Goal: Task Accomplishment & Management: Manage account settings

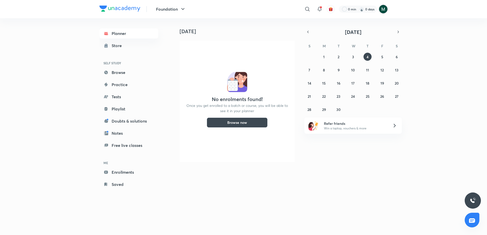
click at [382, 11] on img at bounding box center [383, 9] width 9 height 9
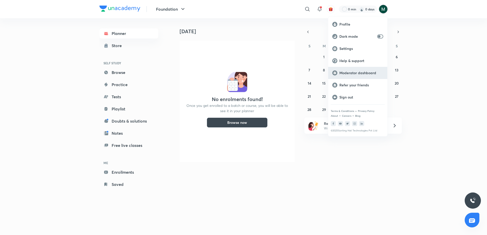
click at [344, 74] on p "Moderator dashboard" at bounding box center [361, 73] width 44 height 5
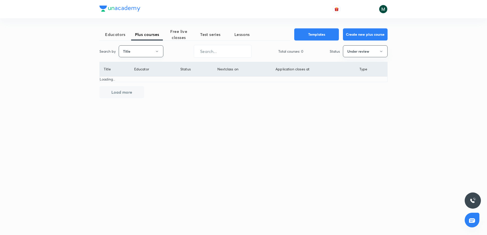
click at [142, 52] on button "Title" at bounding box center [141, 51] width 45 height 12
click at [137, 74] on span "Username" at bounding box center [141, 76] width 38 height 5
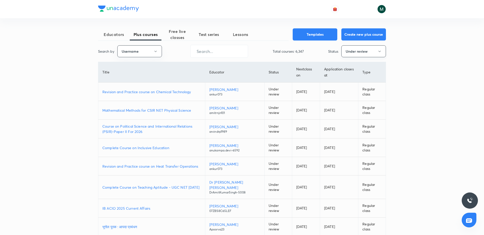
click at [346, 55] on button "Under review" at bounding box center [363, 51] width 45 height 12
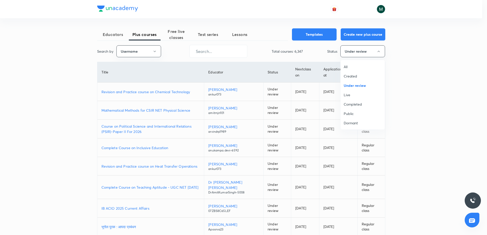
click at [346, 67] on span "All" at bounding box center [362, 66] width 38 height 5
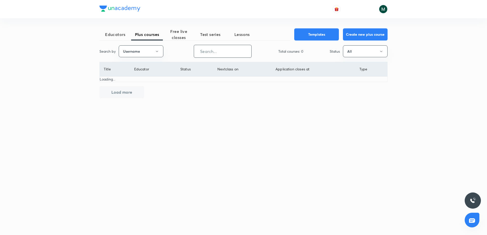
click at [228, 50] on input "text" at bounding box center [222, 51] width 57 height 13
paste input "unacademy-user-Y4ZT1WT0H84G"
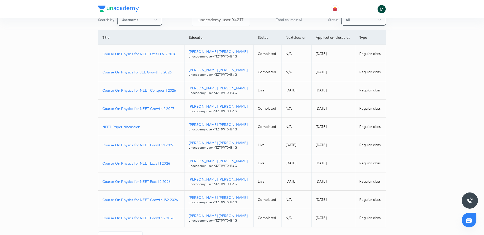
click at [228, 52] on p "Mohd Afroz Naseem Shaikh" at bounding box center [219, 51] width 61 height 5
click at [153, 146] on p "Course On Physics for NEET Growth 1 2027" at bounding box center [141, 144] width 78 height 5
click at [224, 23] on input "unacademy-user-Y4ZT1WT0H84G" at bounding box center [220, 19] width 57 height 13
paste input "shraddhat0604-2984"
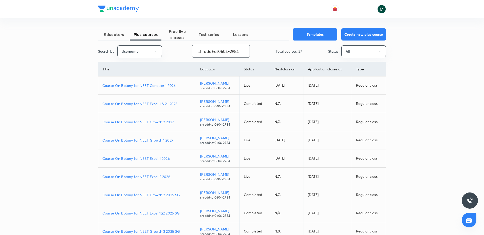
click at [158, 136] on td "Course On Botany for NEET Growth 1 2027" at bounding box center [147, 140] width 98 height 18
click at [154, 141] on p "Course On Botany for NEET Growth 1 2027" at bounding box center [146, 140] width 89 height 5
click at [216, 52] on input "shraddhat0604-2984" at bounding box center [220, 51] width 57 height 13
paste input "PR9IB7W4V4ZH"
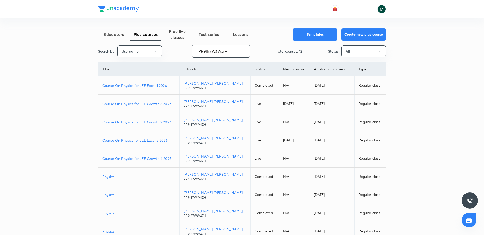
type input "PR9IB7W4V4ZH"
click at [150, 103] on p "Course On Physics for JEE Growth 3 2027" at bounding box center [138, 103] width 73 height 5
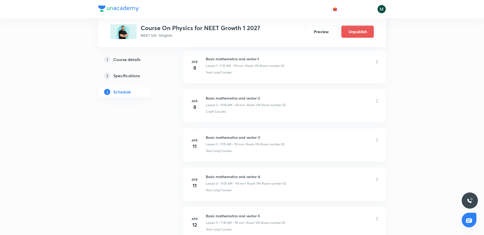
scroll to position [2960, 0]
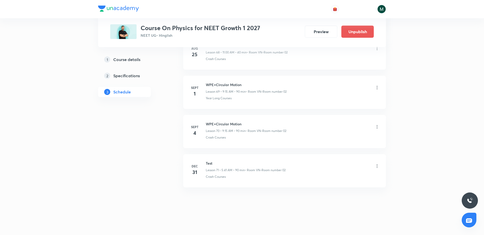
drag, startPoint x: 234, startPoint y: 78, endPoint x: 215, endPoint y: 235, distance: 158.1
click at [376, 127] on icon at bounding box center [377, 126] width 5 height 5
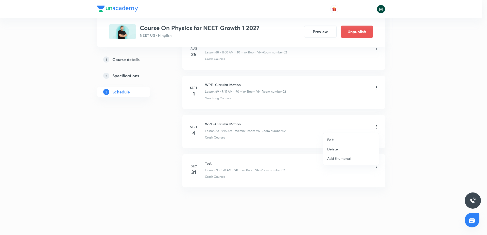
click at [335, 148] on p "Delete" at bounding box center [332, 149] width 11 height 5
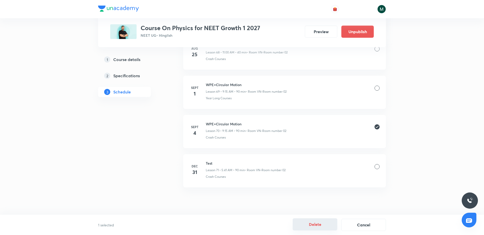
click at [315, 223] on button "Delete" at bounding box center [315, 224] width 45 height 12
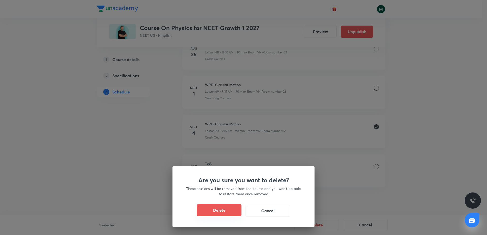
click at [213, 211] on button "Delete" at bounding box center [219, 210] width 45 height 12
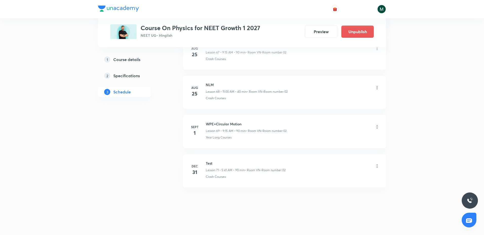
scroll to position [2921, 0]
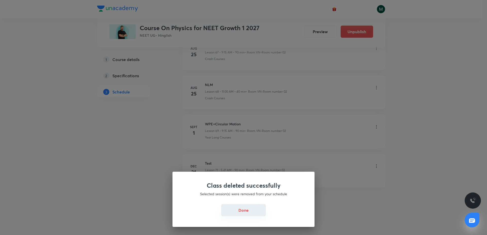
click at [243, 210] on button "Done" at bounding box center [243, 210] width 45 height 12
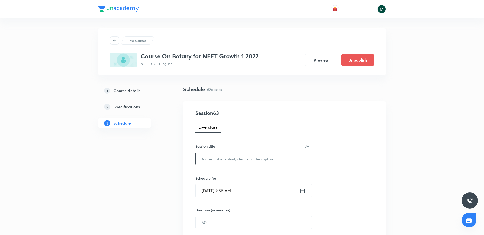
click at [208, 159] on input "text" at bounding box center [253, 158] width 114 height 13
paste input "shraddhat0604-2984"
type input "shraddhat0604"
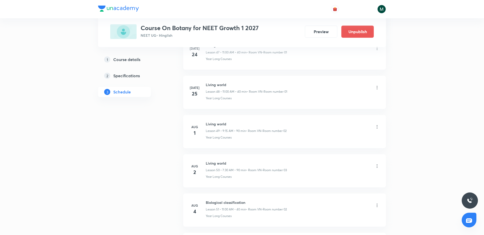
scroll to position [2607, 0]
drag, startPoint x: 227, startPoint y: 235, endPoint x: 220, endPoint y: 192, distance: 43.3
click at [211, 123] on h6 "Biological classification" at bounding box center [246, 123] width 80 height 5
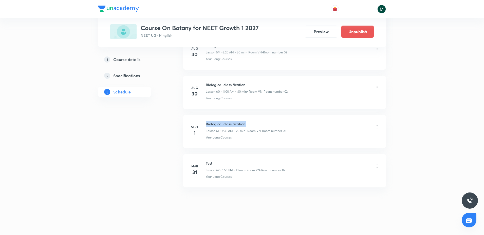
click at [211, 123] on h6 "Biological classification" at bounding box center [246, 123] width 80 height 5
copy h6 "Biological classification"
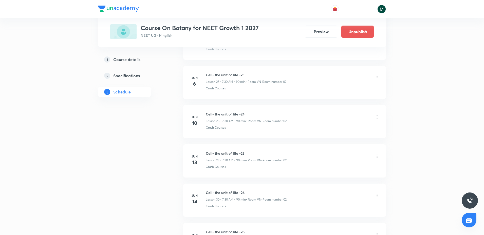
scroll to position [0, 0]
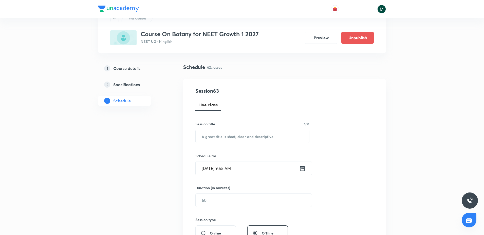
drag, startPoint x: 225, startPoint y: 148, endPoint x: 223, endPoint y: 2, distance: 146.0
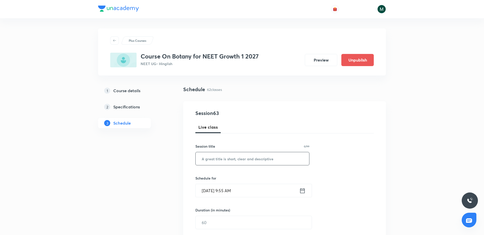
drag, startPoint x: 235, startPoint y: 167, endPoint x: 232, endPoint y: 163, distance: 4.9
click at [234, 167] on div "Session 63 Live class Session title 0/99 ​ Schedule for Sept 4, 2025, 9:55 AM ​…" at bounding box center [284, 228] width 178 height 238
click at [231, 157] on input "text" at bounding box center [253, 158] width 114 height 13
paste input "Biological classification"
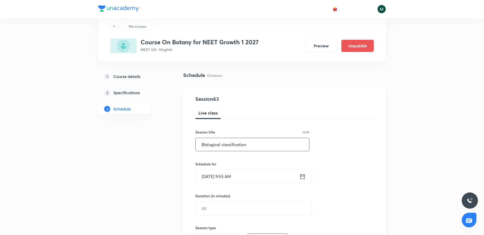
scroll to position [63, 0]
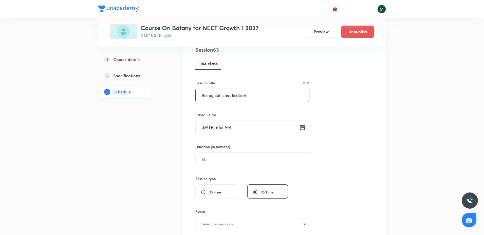
type input "Biological classification"
click at [207, 166] on div "Session 63 Live class Session title 25/99 Biological classification ​ Schedule …" at bounding box center [284, 165] width 178 height 238
click at [211, 164] on input "text" at bounding box center [254, 159] width 116 height 13
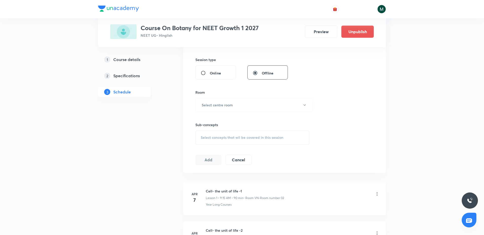
scroll to position [190, 0]
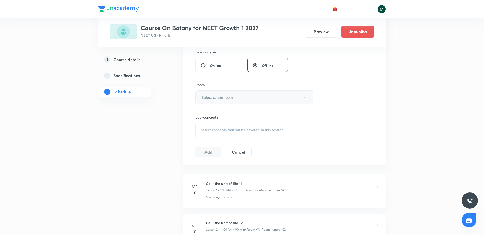
type input "90"
click at [222, 91] on button "Select centre room" at bounding box center [254, 97] width 118 height 14
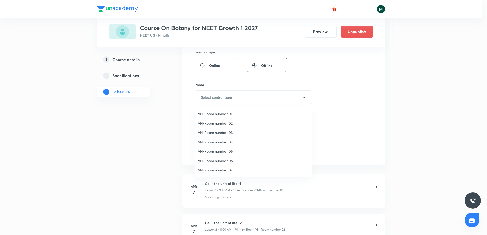
click at [225, 122] on span "VN-Room number 02" at bounding box center [253, 123] width 111 height 5
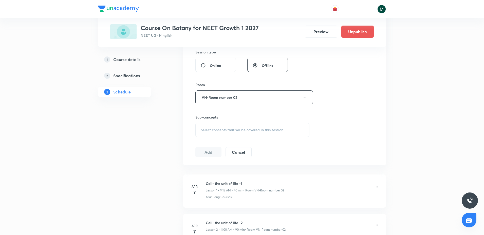
click at [229, 128] on span "Select concepts that wil be covered in this session" at bounding box center [242, 130] width 83 height 4
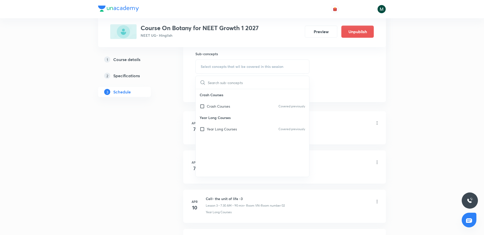
drag, startPoint x: 217, startPoint y: 104, endPoint x: 176, endPoint y: 112, distance: 42.6
click at [217, 104] on p "Crash Courses" at bounding box center [218, 106] width 23 height 5
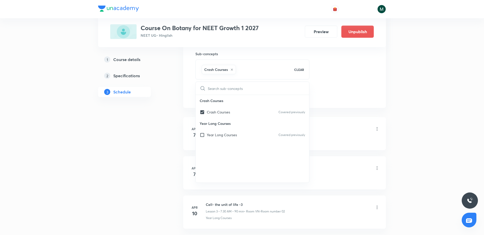
checkbox input "true"
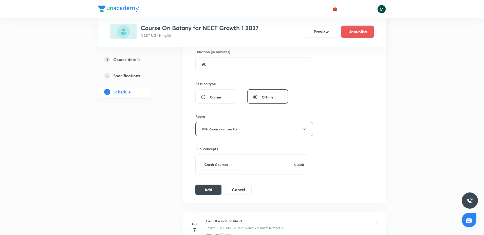
scroll to position [95, 0]
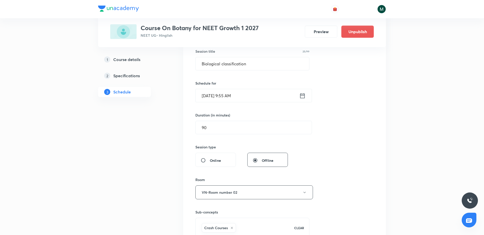
click at [228, 95] on input "Sept 4, 2025, 9:55 AM" at bounding box center [248, 95] width 104 height 13
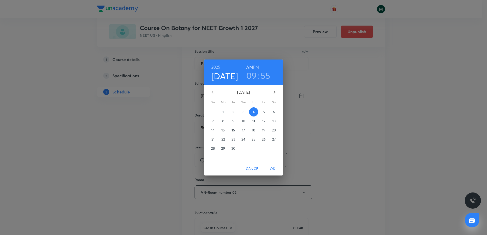
click at [265, 78] on h3 "55" at bounding box center [265, 75] width 10 height 11
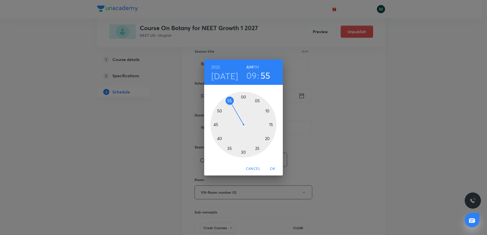
click at [251, 79] on h3 "09" at bounding box center [251, 75] width 11 height 11
click at [220, 109] on div at bounding box center [243, 125] width 66 height 66
drag, startPoint x: 227, startPoint y: 113, endPoint x: 243, endPoint y: 102, distance: 20.2
click at [243, 102] on div at bounding box center [243, 125] width 66 height 66
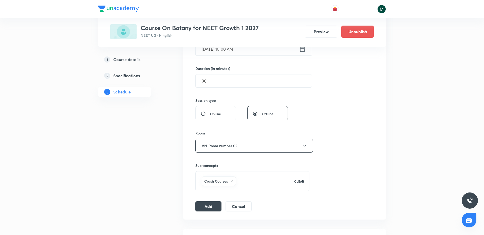
scroll to position [190, 0]
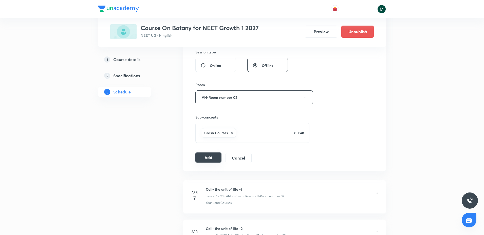
click at [214, 155] on button "Add" at bounding box center [208, 158] width 26 height 10
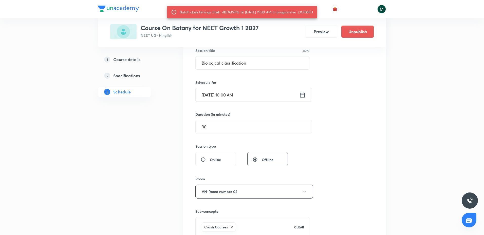
scroll to position [95, 0]
drag, startPoint x: 215, startPoint y: 126, endPoint x: 161, endPoint y: 129, distance: 54.0
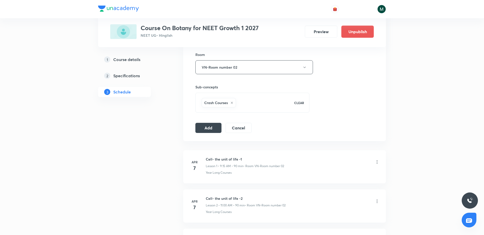
scroll to position [222, 0]
click at [208, 128] on button "Add" at bounding box center [208, 126] width 26 height 10
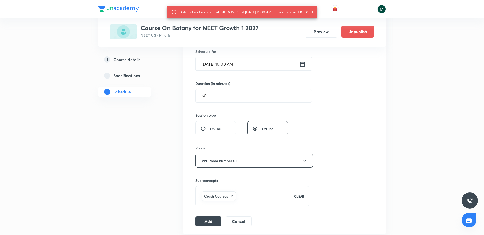
scroll to position [95, 0]
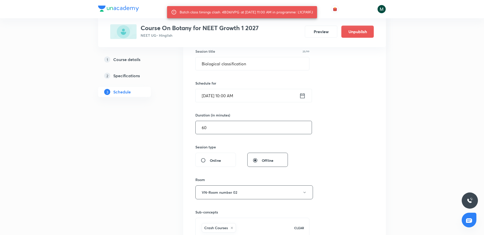
drag, startPoint x: 210, startPoint y: 127, endPoint x: 196, endPoint y: 130, distance: 14.4
click at [196, 130] on input "60" at bounding box center [254, 127] width 116 height 13
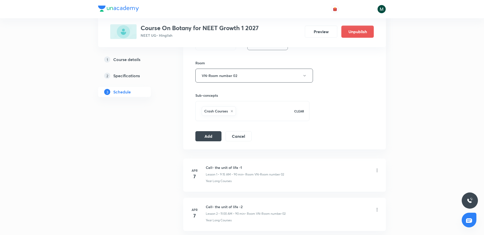
scroll to position [222, 0]
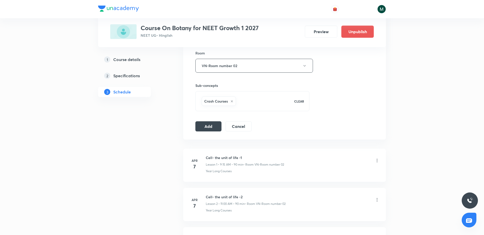
type input "45"
click at [206, 132] on div "Session 63 Live class Session title 25/99 Biological classification ​ Schedule …" at bounding box center [284, 10] width 203 height 260
click at [206, 129] on button "Add" at bounding box center [208, 126] width 26 height 10
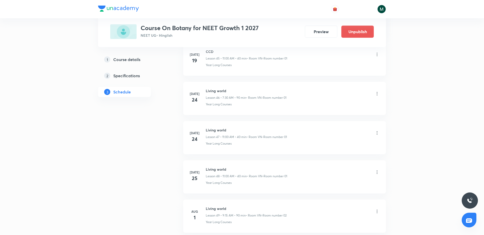
scroll to position [2374, 0]
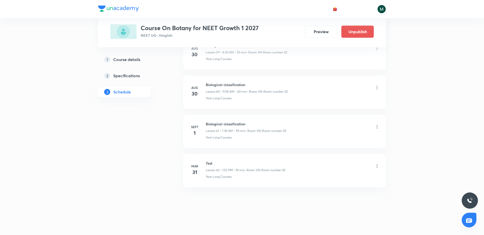
drag, startPoint x: 230, startPoint y: 172, endPoint x: 217, endPoint y: 200, distance: 30.5
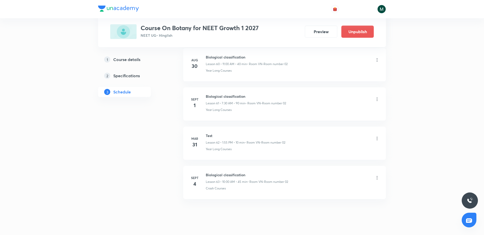
scroll to position [2413, 0]
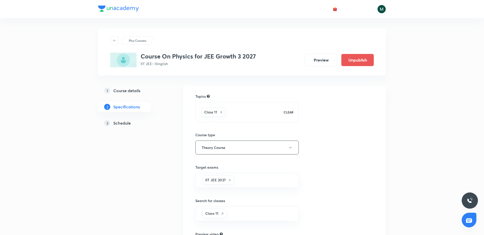
click at [119, 125] on h5 "Schedule" at bounding box center [121, 123] width 17 height 6
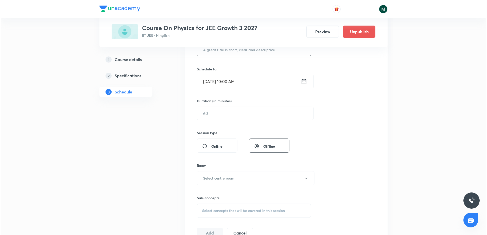
scroll to position [800, 0]
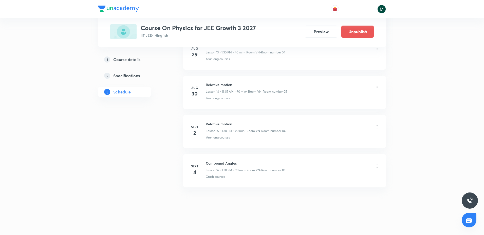
drag, startPoint x: 262, startPoint y: 235, endPoint x: 278, endPoint y: 198, distance: 40.2
click at [219, 123] on h6 "Relative motion" at bounding box center [246, 123] width 80 height 5
copy h6 "Relative motion"
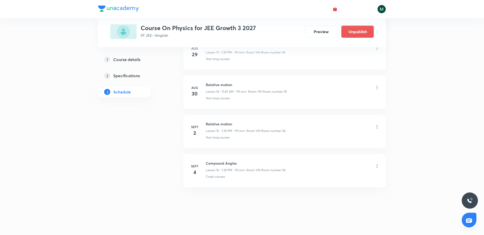
click at [379, 165] on icon at bounding box center [377, 166] width 5 height 5
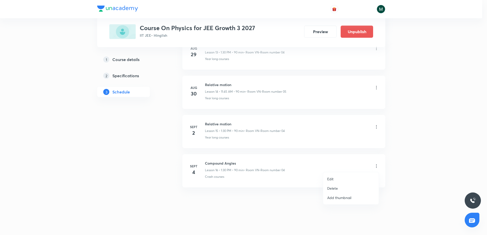
click at [332, 176] on li "Edit" at bounding box center [351, 178] width 56 height 9
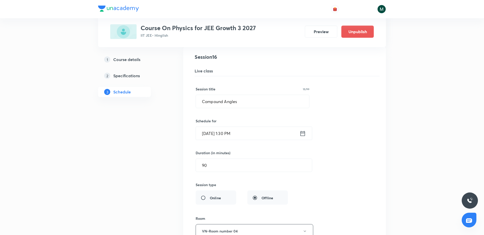
scroll to position [635, 0]
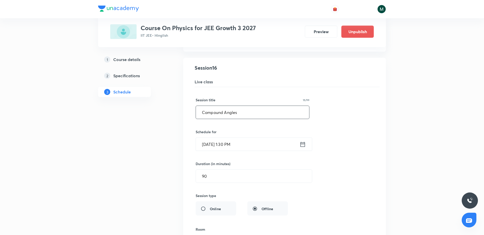
click at [229, 111] on input "Compound Angles" at bounding box center [252, 112] width 113 height 13
paste input "Relative motion"
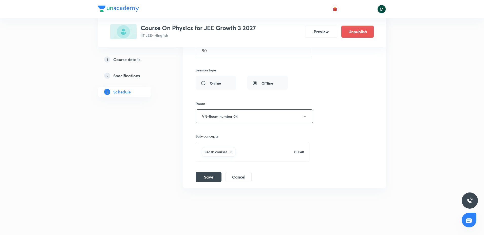
scroll to position [762, 0]
type input "Relative motion"
click at [204, 178] on button "Save" at bounding box center [209, 176] width 26 height 10
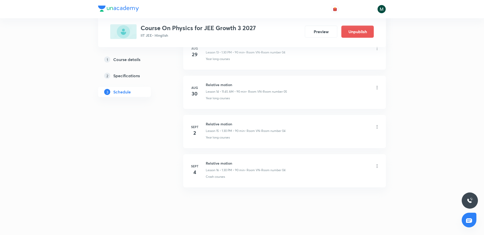
drag, startPoint x: 232, startPoint y: 0, endPoint x: 422, endPoint y: 70, distance: 202.2
drag, startPoint x: 139, startPoint y: 140, endPoint x: 141, endPoint y: 139, distance: 2.6
